Goal: Information Seeking & Learning: Understand process/instructions

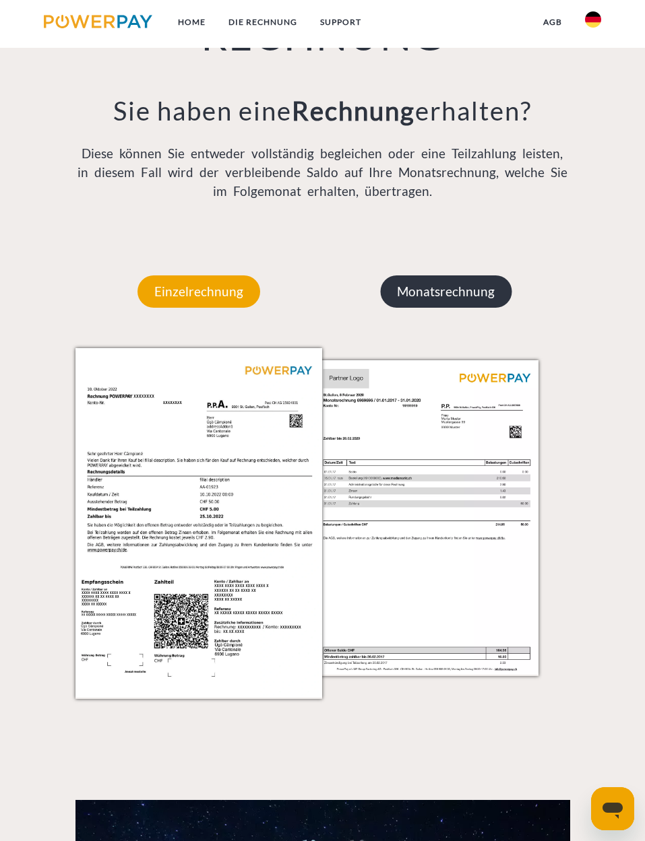
scroll to position [1090, 0]
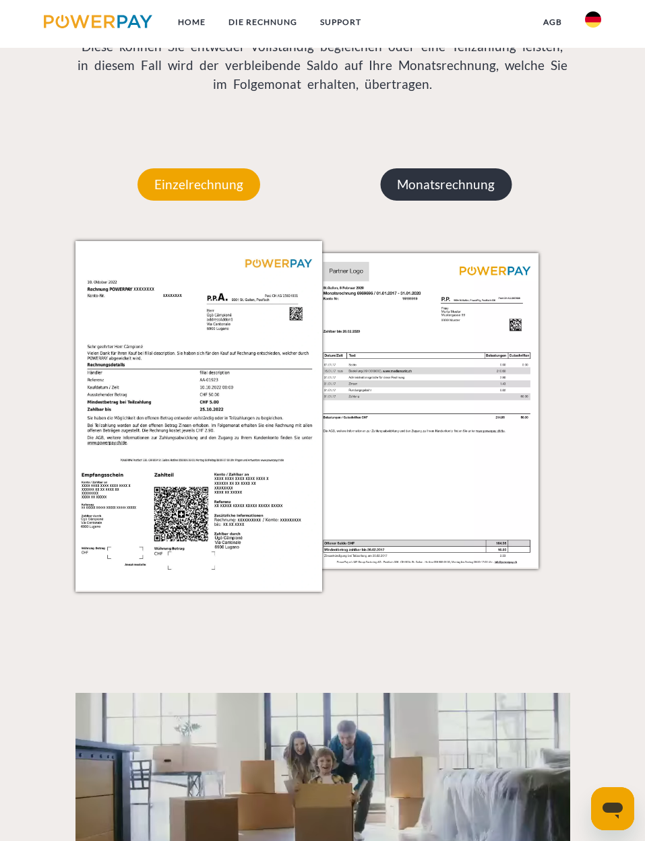
click at [458, 181] on p "Monatsrechnung" at bounding box center [445, 184] width 131 height 32
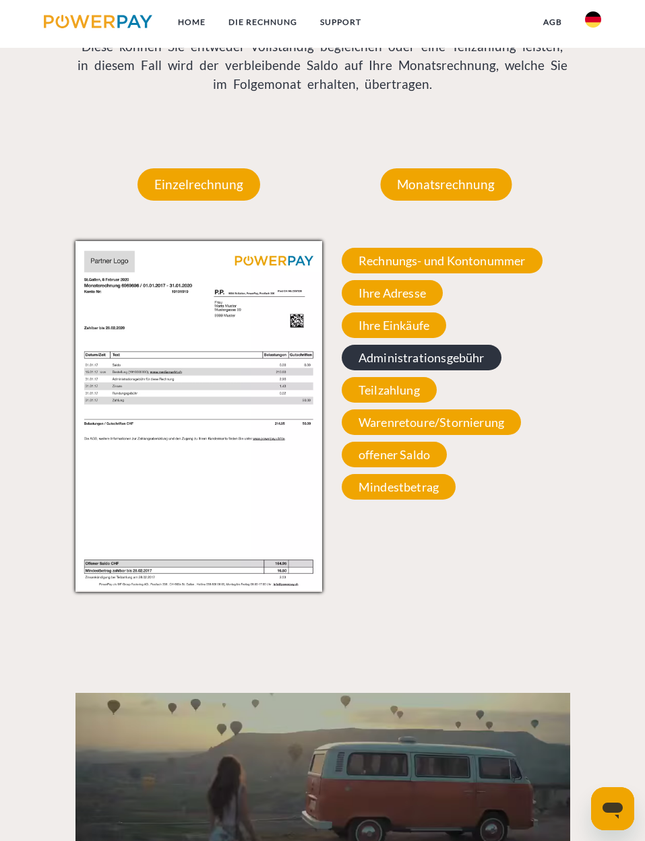
scroll to position [1022, 0]
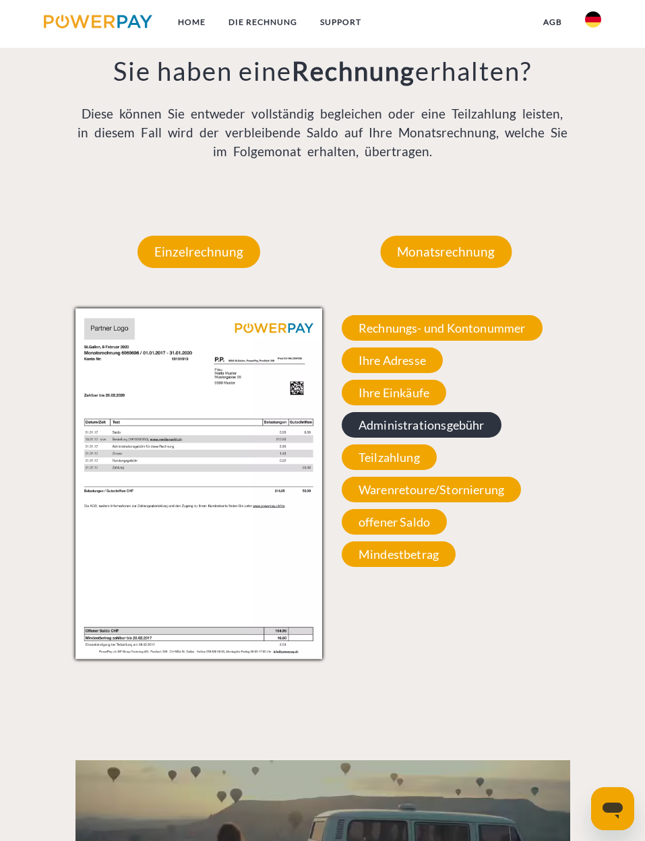
click at [379, 427] on span "Administrationsgebühr" at bounding box center [421, 425] width 160 height 26
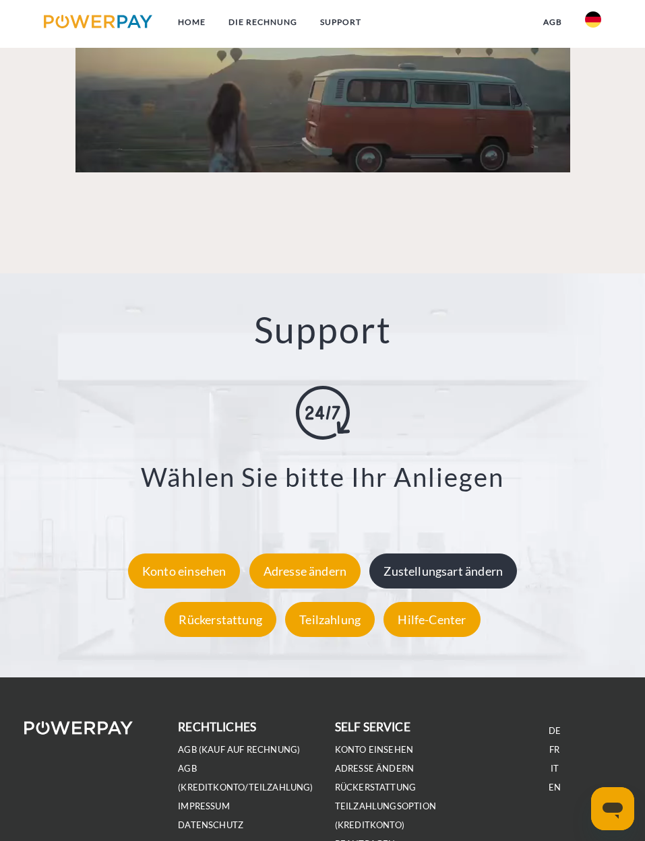
scroll to position [1831, 0]
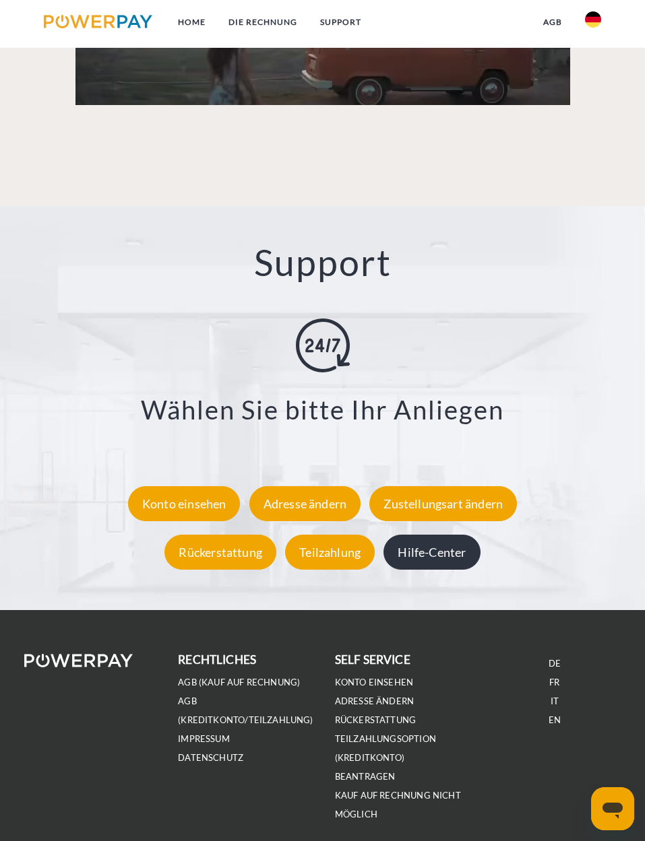
click at [429, 566] on div "Hilfe-Center" at bounding box center [431, 552] width 96 height 35
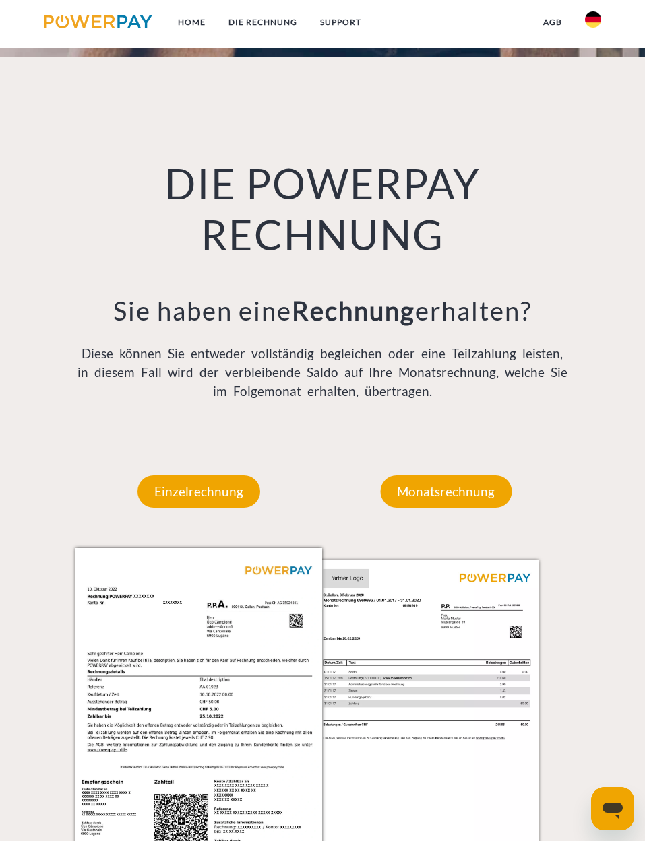
scroll to position [750, 0]
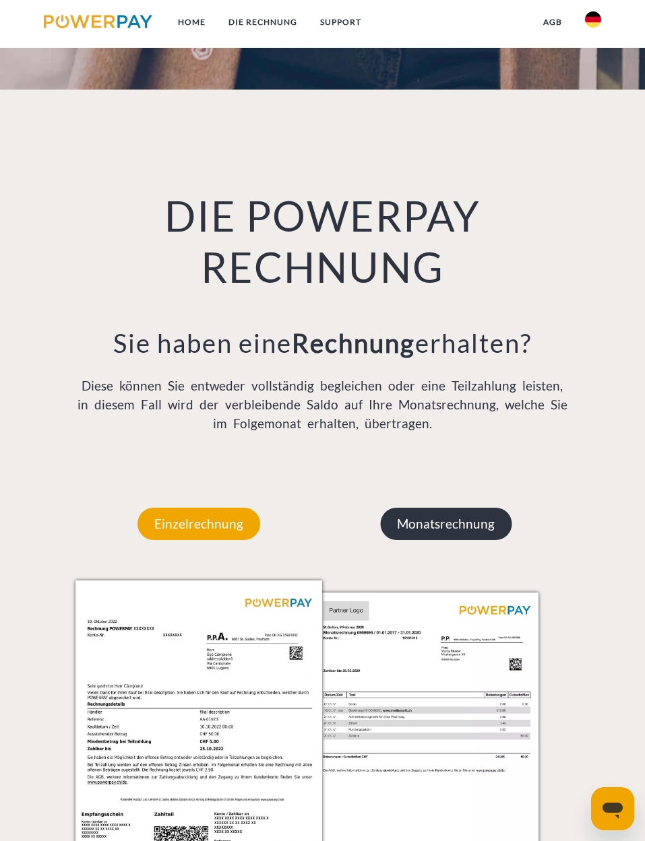
click at [440, 540] on p "Monatsrechnung" at bounding box center [445, 524] width 131 height 32
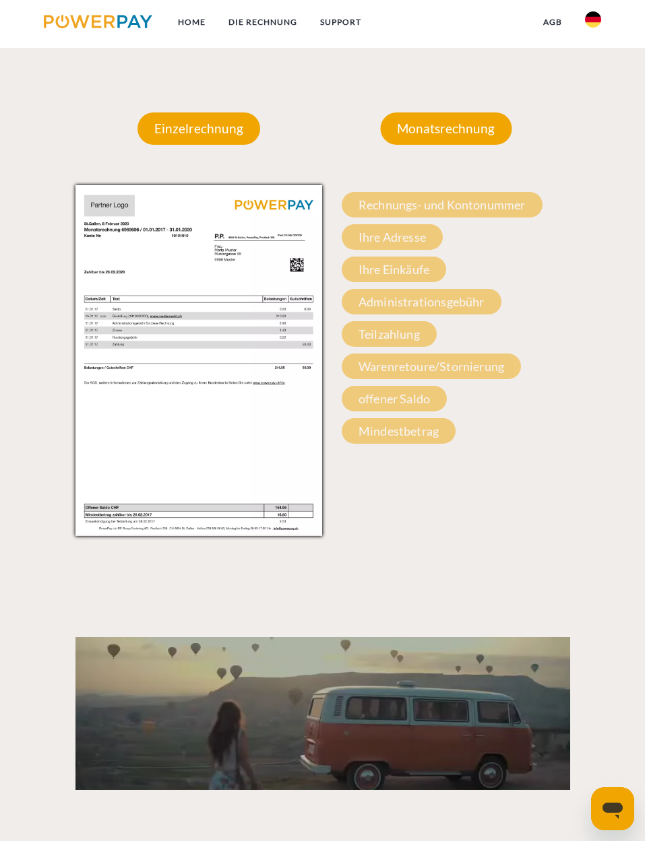
scroll to position [1154, 0]
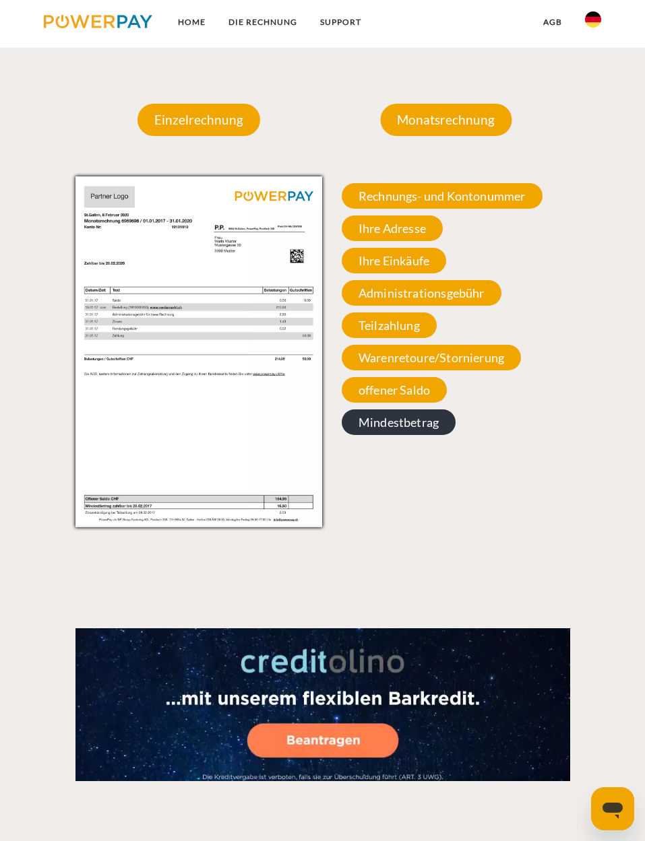
click at [421, 430] on span "Mindestbetrag" at bounding box center [398, 422] width 114 height 26
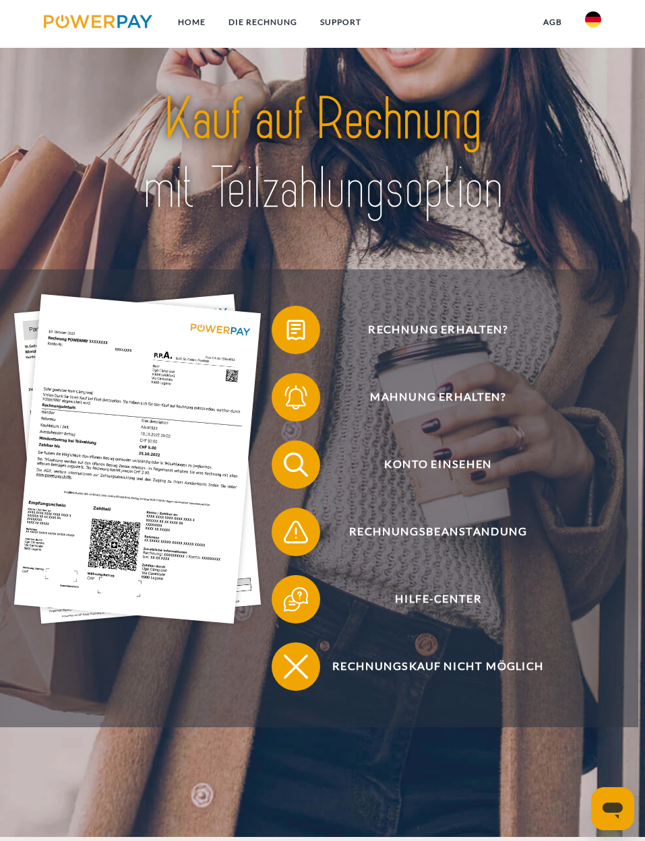
scroll to position [0, 0]
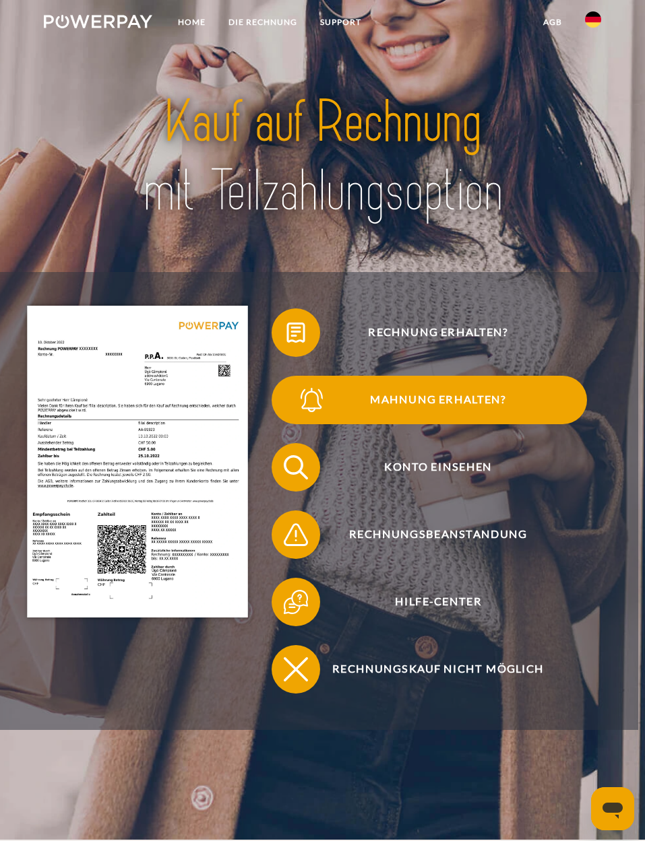
click at [455, 394] on span "Mahnung erhalten?" at bounding box center [438, 400] width 297 height 48
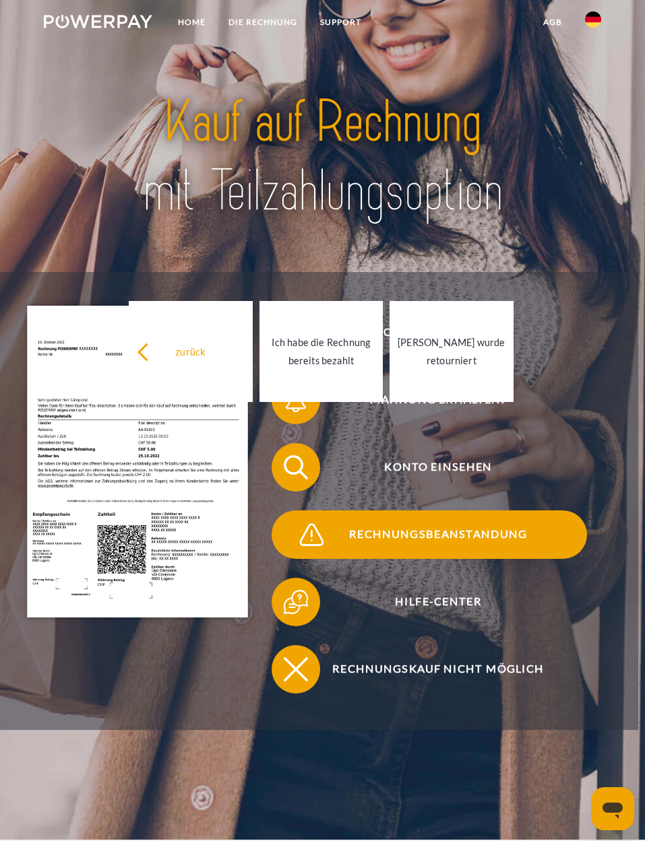
click at [421, 538] on span "Rechnungsbeanstandung" at bounding box center [438, 534] width 297 height 48
